Goal: Task Accomplishment & Management: Complete application form

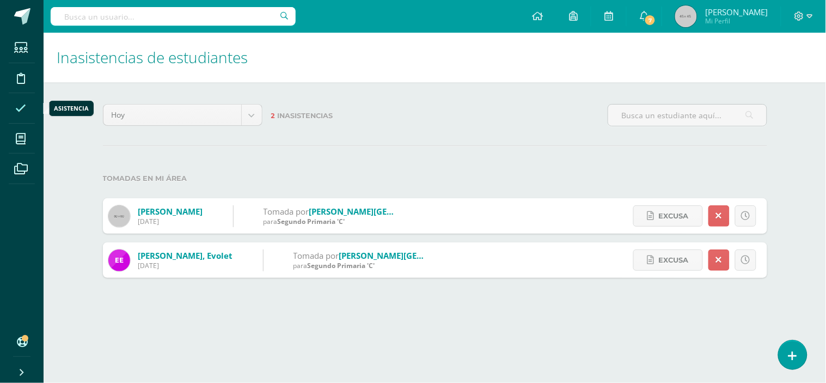
click at [24, 109] on icon at bounding box center [20, 108] width 11 height 11
click at [788, 358] on icon at bounding box center [792, 355] width 10 height 13
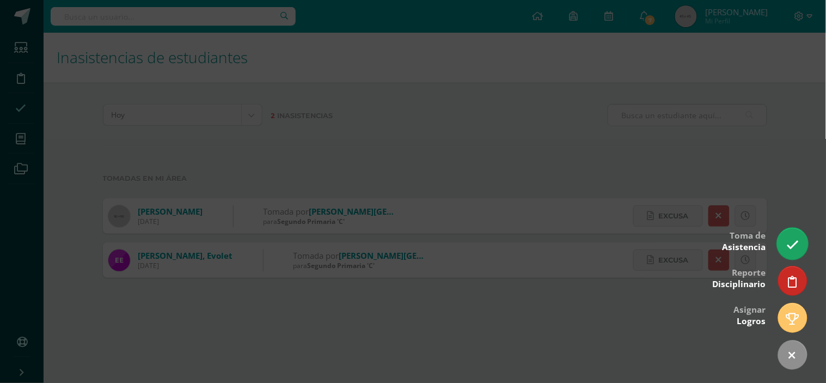
click at [796, 241] on icon at bounding box center [792, 244] width 13 height 13
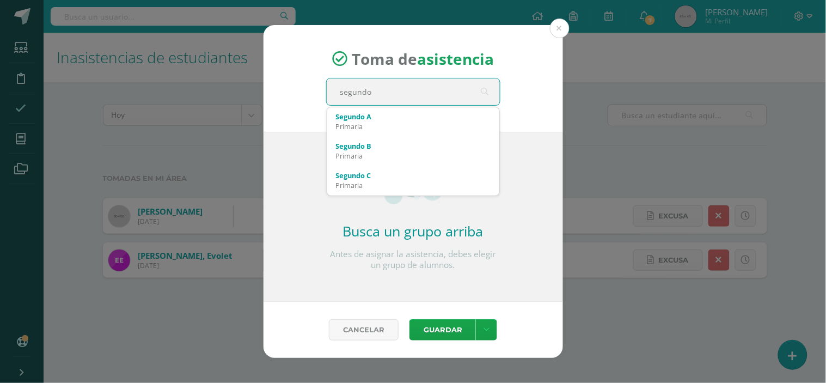
type input "segundo A"
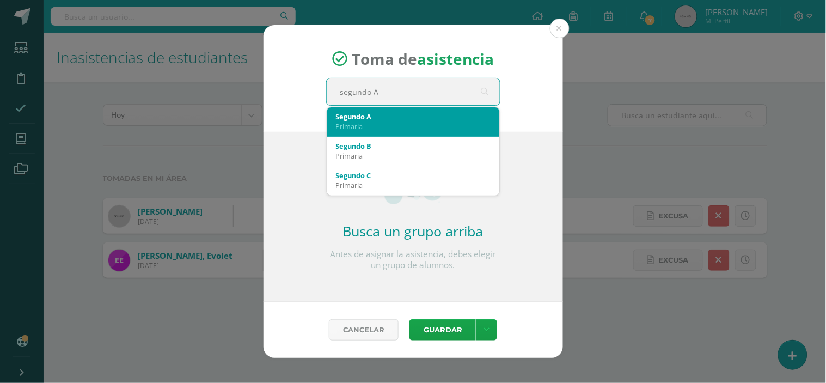
click at [417, 121] on div "Primaria" at bounding box center [413, 126] width 155 height 10
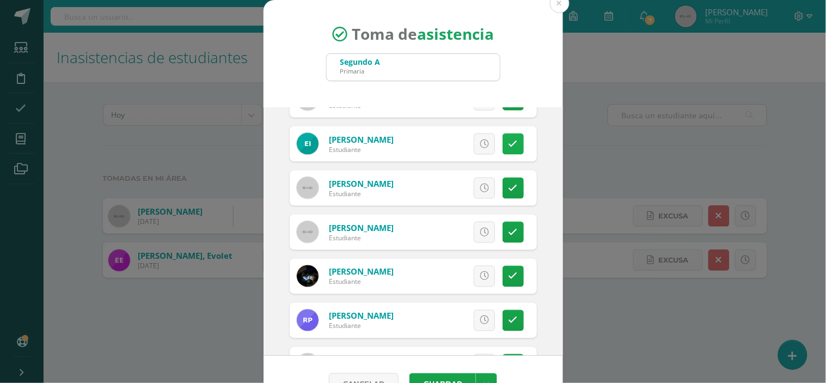
scroll to position [362, 0]
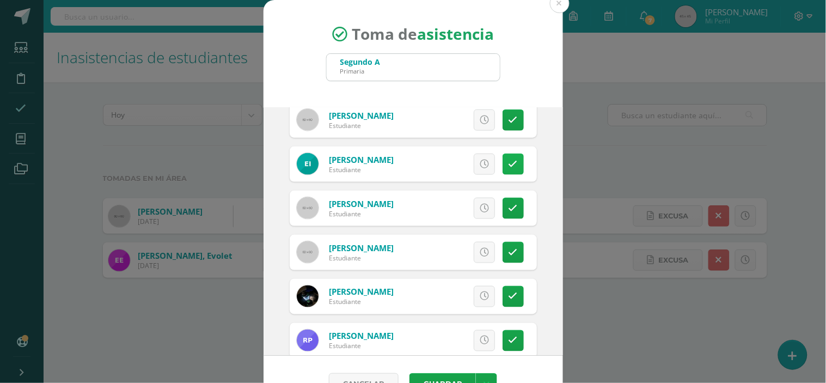
click at [508, 164] on icon at bounding box center [512, 163] width 9 height 9
click at [454, 164] on span "Excusa" at bounding box center [466, 164] width 30 height 20
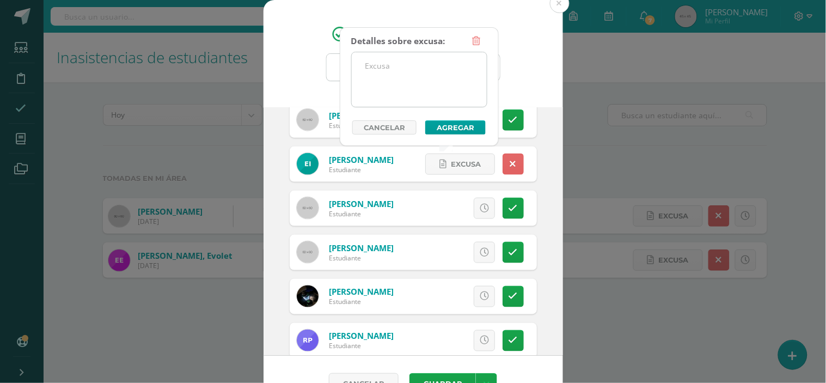
click at [400, 64] on textarea at bounding box center [419, 79] width 135 height 54
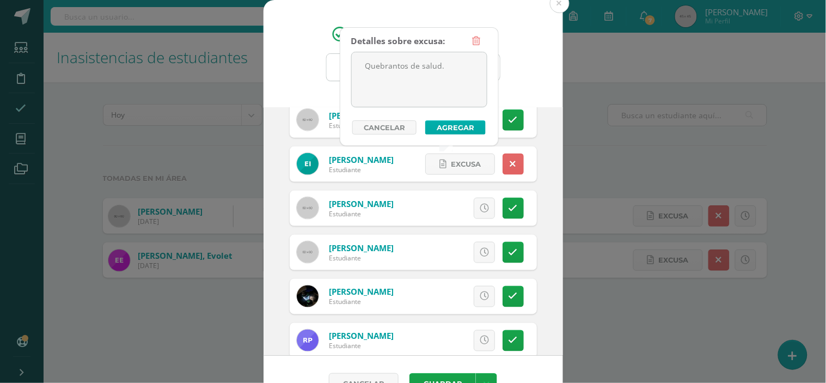
type textarea "Quebrantos de salud."
click at [448, 124] on button "Agregar" at bounding box center [455, 127] width 60 height 14
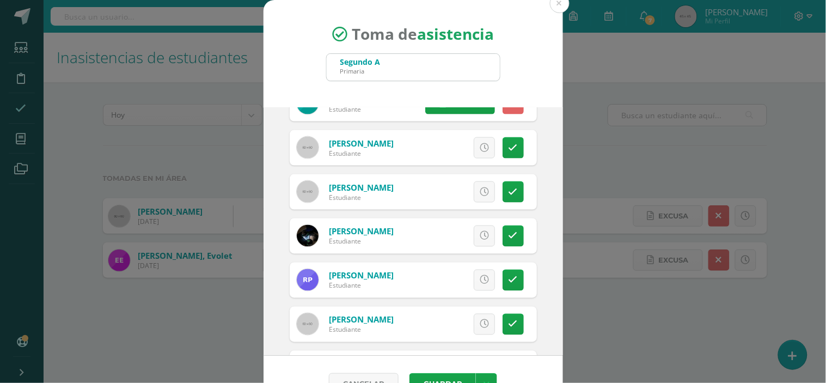
scroll to position [483, 0]
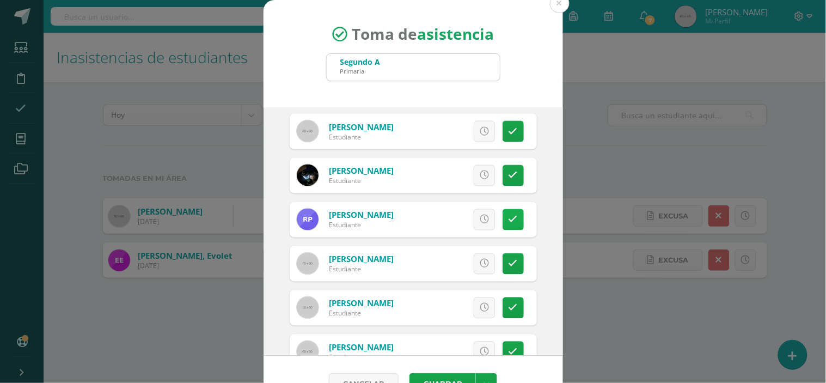
click at [508, 221] on icon at bounding box center [512, 219] width 9 height 9
click at [455, 220] on span "Excusa" at bounding box center [466, 220] width 30 height 20
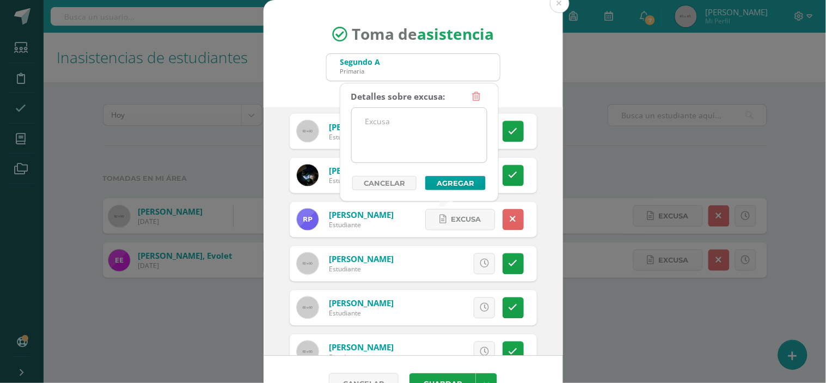
click at [390, 123] on textarea at bounding box center [419, 135] width 135 height 54
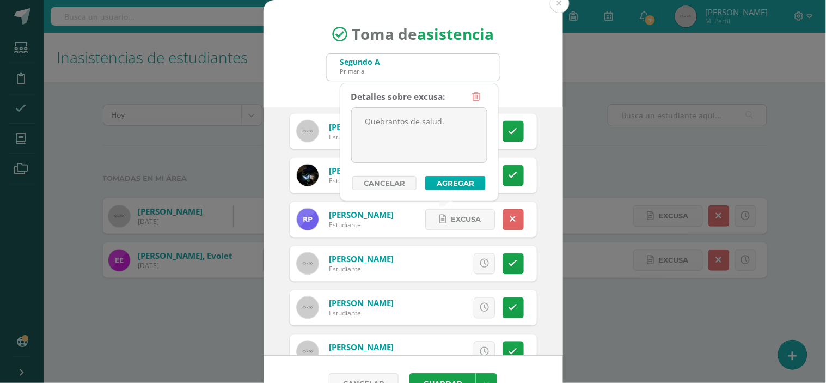
type textarea "Quebrantos de salud."
click at [447, 181] on button "Agregar" at bounding box center [455, 183] width 60 height 14
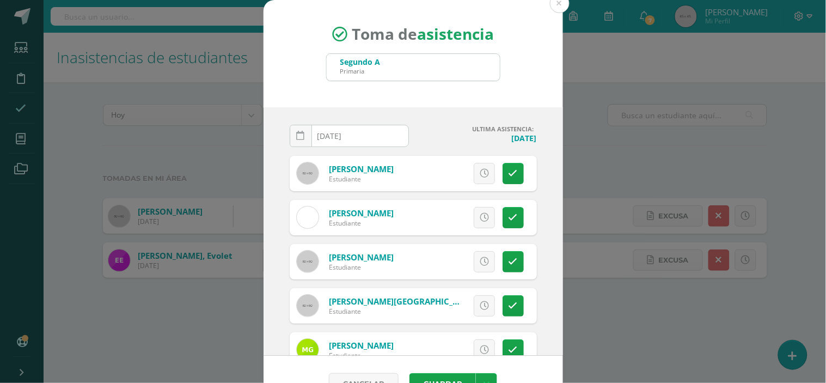
scroll to position [0, 0]
click at [507, 218] on link at bounding box center [512, 217] width 21 height 21
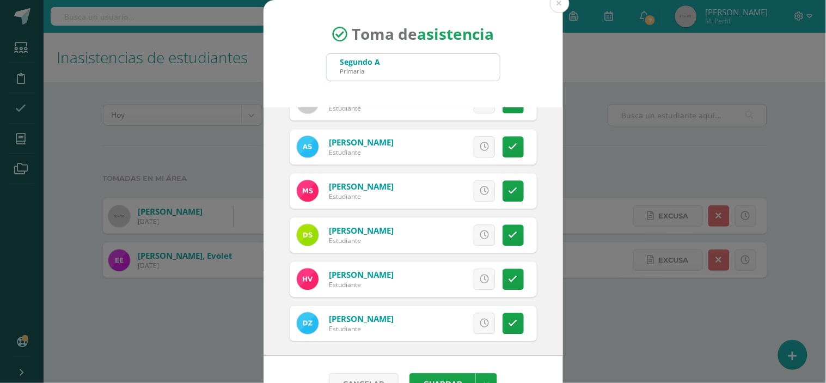
scroll to position [735, 0]
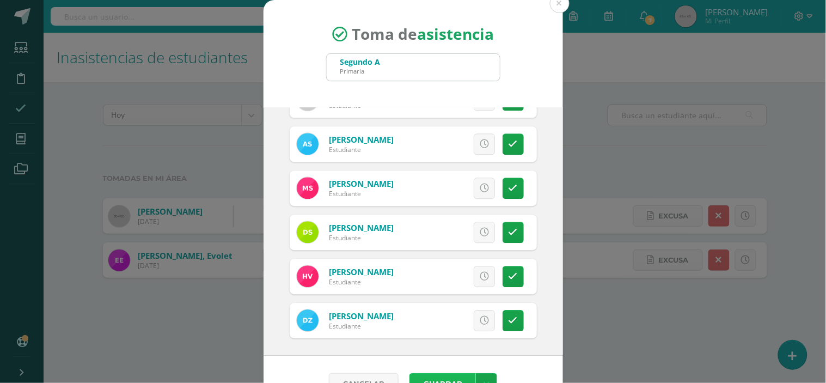
click at [439, 374] on button "Guardar" at bounding box center [442, 383] width 66 height 21
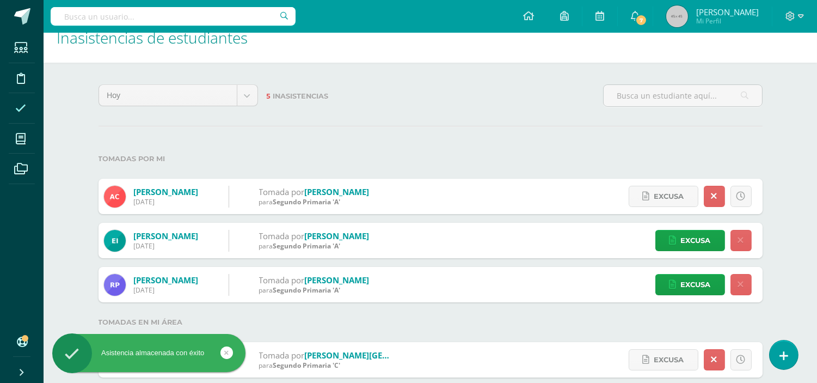
scroll to position [19, 0]
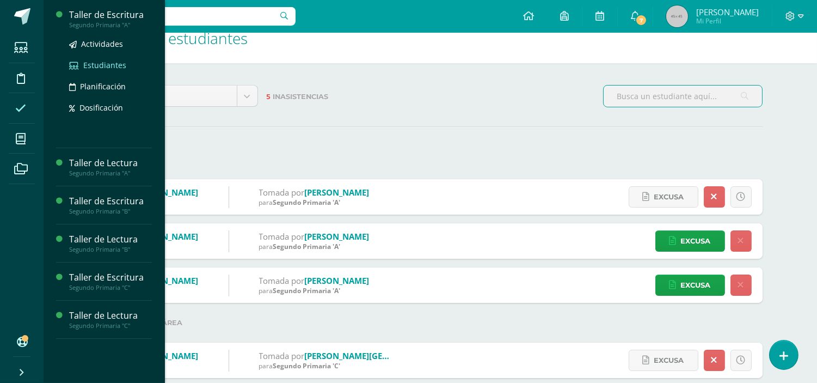
click at [96, 61] on span "Estudiantes" at bounding box center [104, 65] width 43 height 10
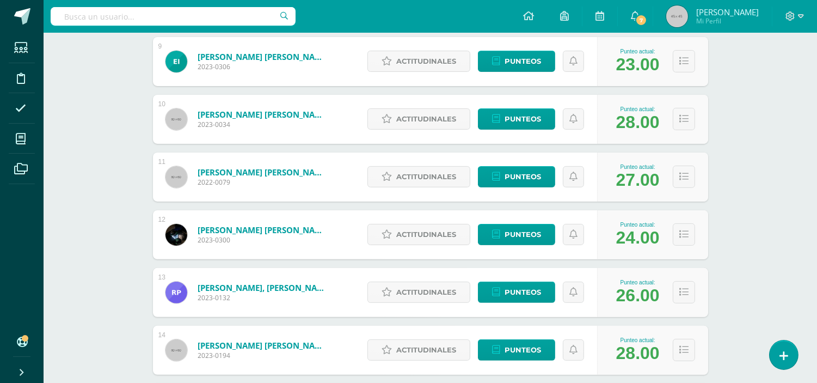
scroll to position [665, 0]
